Goal: Share content: Share content

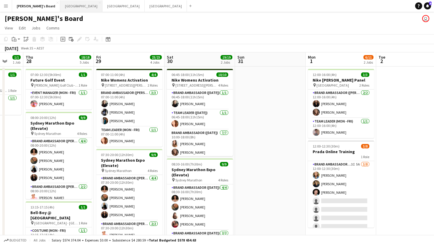
click at [60, 8] on button "Melbourne Close" at bounding box center [81, 6] width 42 height 12
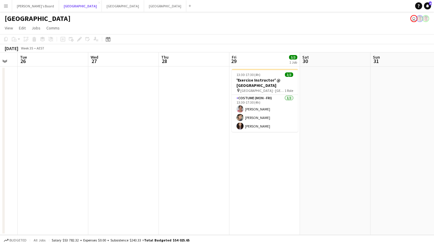
scroll to position [0, 207]
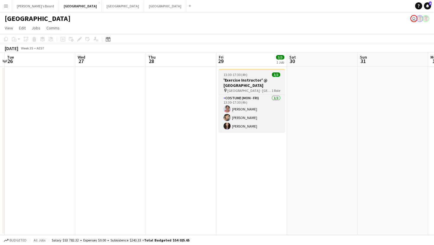
click at [247, 73] on div "13:30-17:30 (4h) 3/3" at bounding box center [252, 75] width 66 height 4
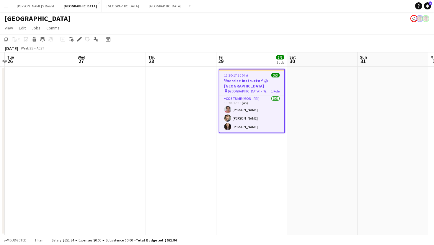
click at [260, 84] on h3 "'Exercise Instructor' @ [GEOGRAPHIC_DATA]" at bounding box center [251, 83] width 65 height 11
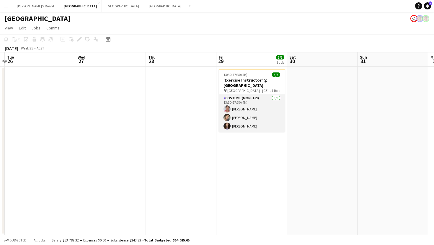
click at [252, 116] on app-card-role "Costume (Mon - Fri) [DATE] 13:30-17:30 (4h) [PERSON_NAME] [PERSON_NAME] [PERSON…" at bounding box center [252, 113] width 66 height 37
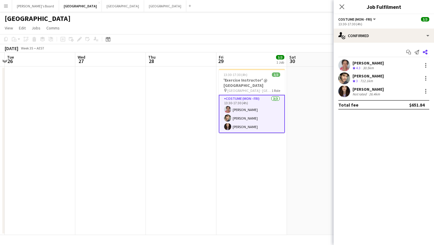
click at [425, 53] on icon "Share" at bounding box center [424, 52] width 5 height 5
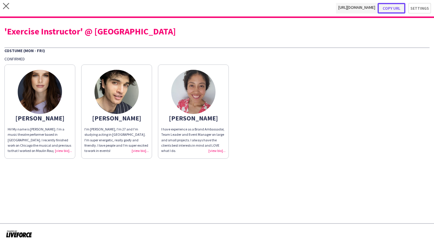
click at [395, 6] on button "Copy url" at bounding box center [391, 8] width 28 height 11
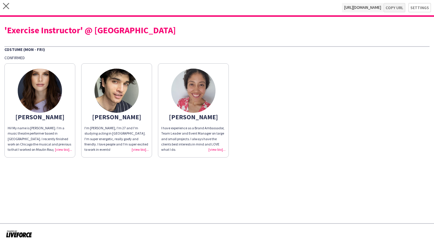
type textarea "**********"
click at [6, 8] on icon "close" at bounding box center [6, 6] width 6 height 6
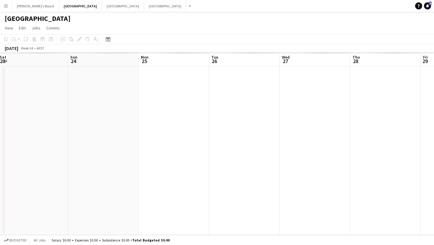
scroll to position [0, 156]
